Goal: Task Accomplishment & Management: Use online tool/utility

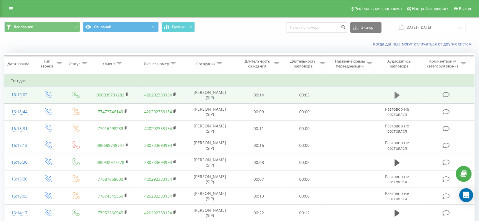
click at [396, 96] on icon at bounding box center [397, 95] width 5 height 7
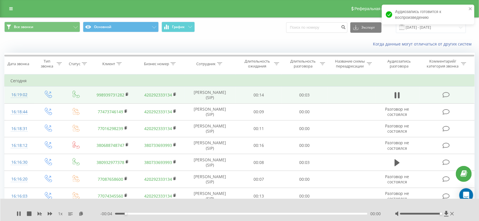
drag, startPoint x: 419, startPoint y: 213, endPoint x: 481, endPoint y: 212, distance: 61.3
click at [479, 212] on html "[DOMAIN_NAME] Проекты [DOMAIN_NAME] Центр обращений Журнал звонков Журнал сообщ…" at bounding box center [239, 110] width 479 height 221
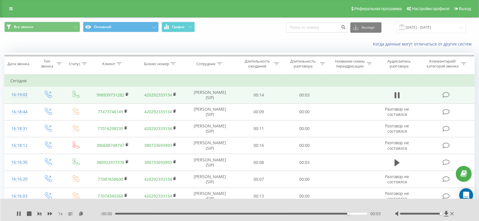
click at [131, 210] on div "1 x - 00:00 00:03 00:03" at bounding box center [239, 209] width 479 height 22
click at [126, 213] on div "00:04" at bounding box center [241, 214] width 252 height 2
click at [19, 213] on icon at bounding box center [18, 213] width 3 height 5
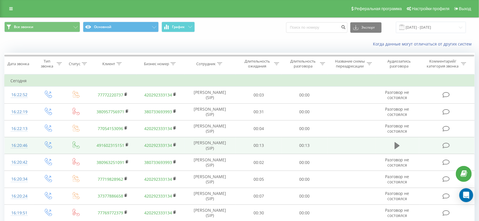
click at [398, 143] on icon at bounding box center [397, 145] width 5 height 8
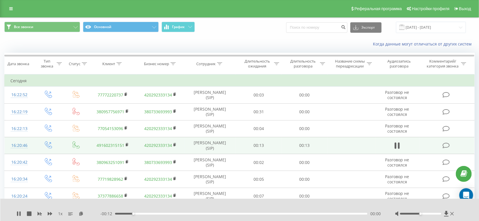
click at [230, 211] on div "- 00:12 00:00 00:00" at bounding box center [240, 214] width 280 height 6
click at [242, 213] on div "00:06" at bounding box center [241, 214] width 252 height 2
click at [329, 213] on div "00:06" at bounding box center [241, 214] width 252 height 2
click at [356, 214] on div "00:12" at bounding box center [241, 214] width 252 height 2
